Goal: Task Accomplishment & Management: Manage account settings

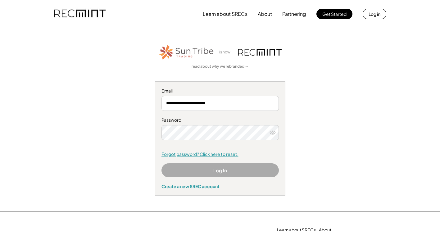
click at [187, 154] on link "Forgot password? Click here to reset." at bounding box center [219, 154] width 117 height 6
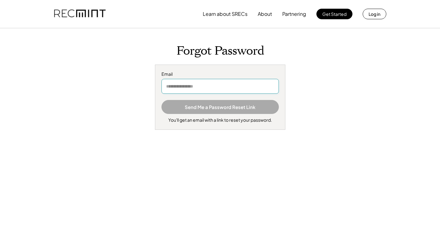
click at [230, 86] on input "email" at bounding box center [219, 86] width 117 height 15
type input "**********"
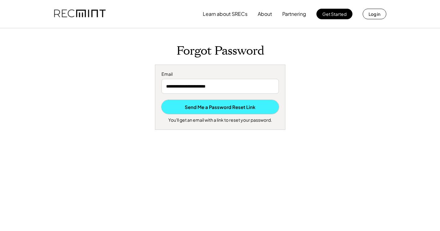
click at [214, 110] on button "Send Me a Password Reset Link" at bounding box center [219, 107] width 117 height 14
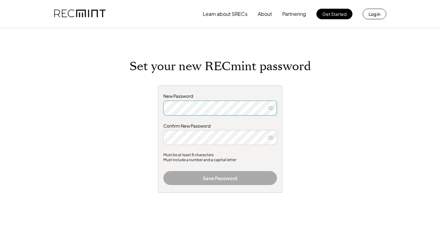
click at [271, 108] on use at bounding box center [271, 107] width 6 height 3
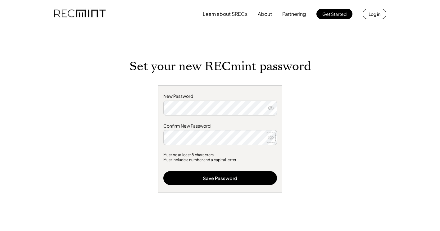
click at [269, 137] on use at bounding box center [271, 137] width 6 height 3
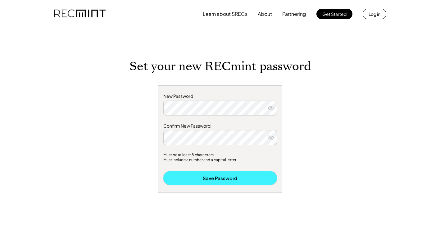
click at [223, 176] on button "Save Password" at bounding box center [220, 178] width 114 height 14
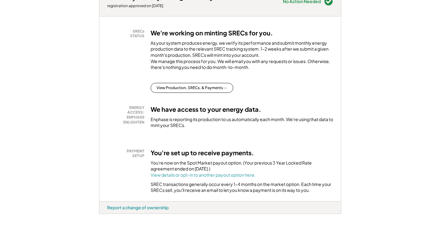
scroll to position [93, 0]
